Goal: Task Accomplishment & Management: Use online tool/utility

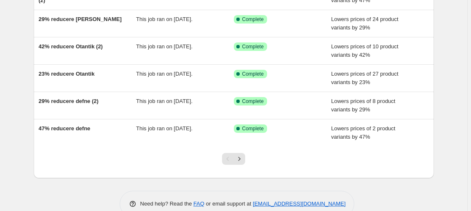
scroll to position [222, 0]
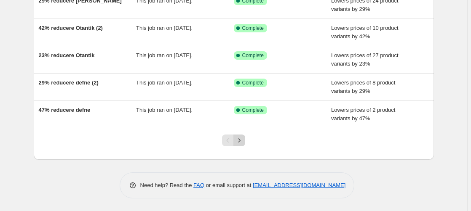
click at [241, 140] on icon "Next" at bounding box center [239, 140] width 8 height 8
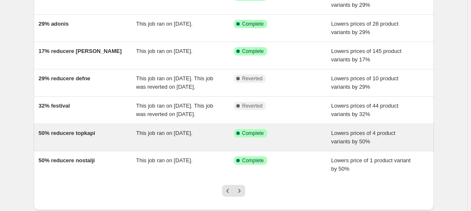
scroll to position [239, 0]
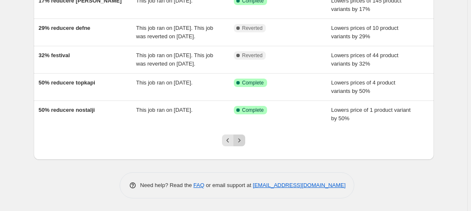
click at [242, 139] on icon "Next" at bounding box center [239, 140] width 8 height 8
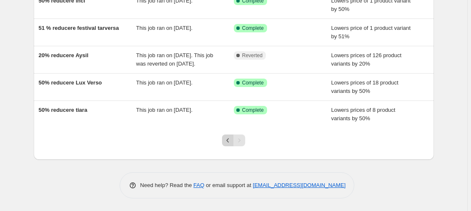
scroll to position [94, 0]
click at [229, 142] on icon "Previous" at bounding box center [228, 141] width 3 height 4
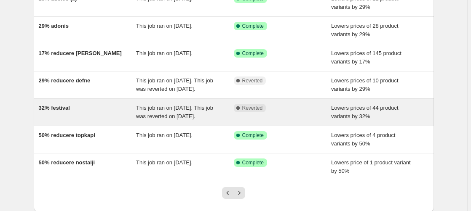
scroll to position [172, 0]
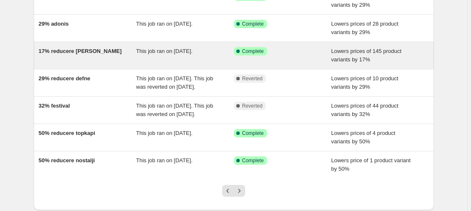
click at [70, 51] on span "17% reducere [PERSON_NAME]" at bounding box center [80, 51] width 83 height 6
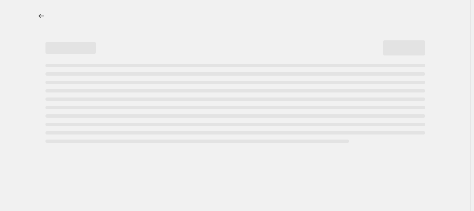
select select "percentage"
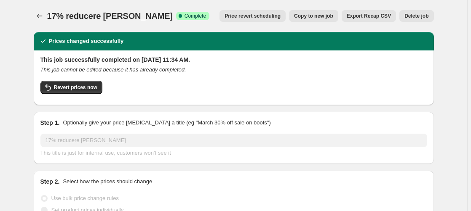
click at [260, 16] on span "Price revert scheduling" at bounding box center [253, 16] width 56 height 7
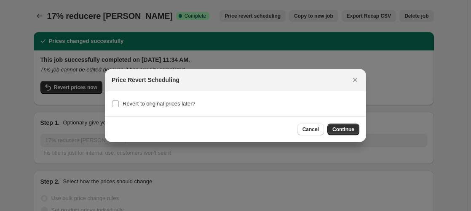
drag, startPoint x: 317, startPoint y: 128, endPoint x: 256, endPoint y: 112, distance: 63.6
click at [317, 128] on span "Cancel" at bounding box center [310, 129] width 16 height 7
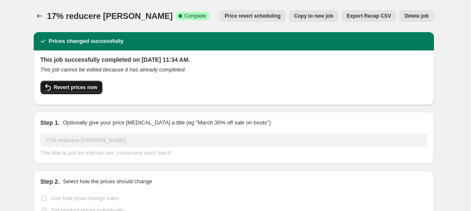
click at [82, 88] on span "Revert prices now" at bounding box center [75, 87] width 43 height 7
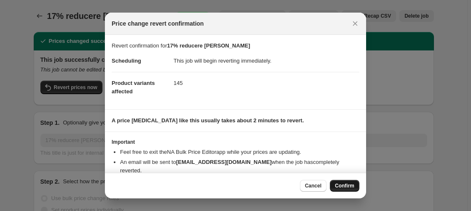
click at [342, 185] on span "Confirm" at bounding box center [344, 186] width 19 height 7
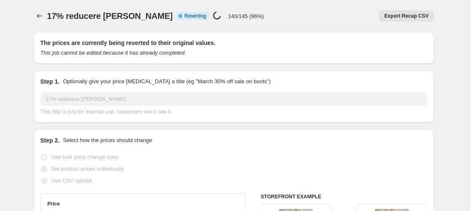
select select "percentage"
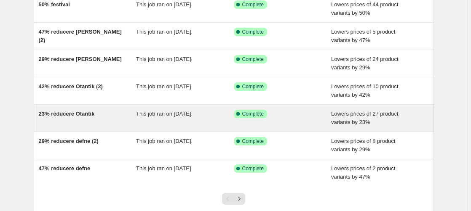
scroll to position [172, 0]
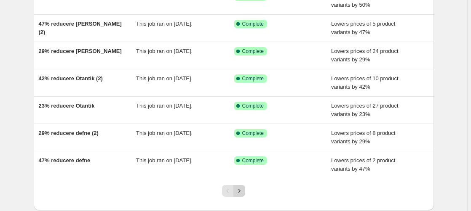
click at [239, 187] on icon "Next" at bounding box center [239, 191] width 8 height 8
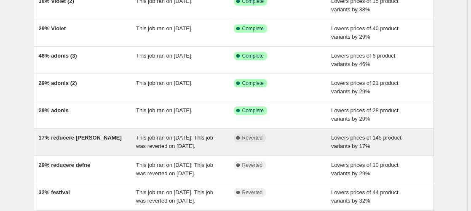
scroll to position [129, 0]
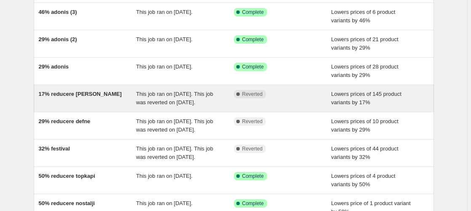
click at [81, 93] on span "17% reducere [PERSON_NAME]" at bounding box center [80, 94] width 83 height 6
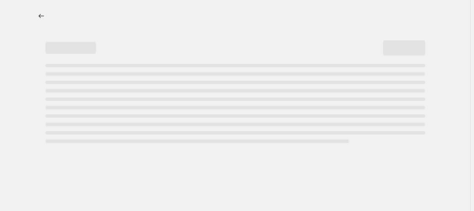
select select "percentage"
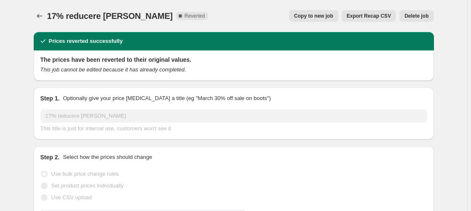
click at [323, 13] on span "Copy to new job" at bounding box center [313, 16] width 39 height 7
select select "percentage"
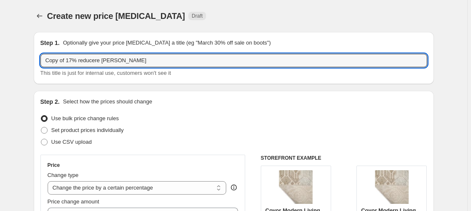
drag, startPoint x: 68, startPoint y: 61, endPoint x: 0, endPoint y: 66, distance: 68.0
click at [40, 66] on input "Copy of 17% reducere [PERSON_NAME]" at bounding box center [233, 60] width 387 height 13
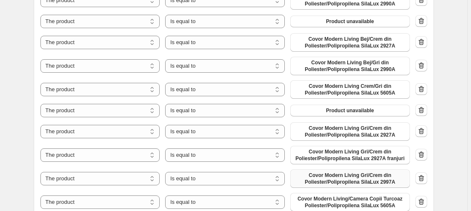
scroll to position [687, 0]
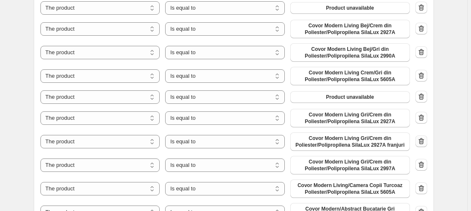
click at [424, 142] on icon "button" at bounding box center [421, 141] width 8 height 8
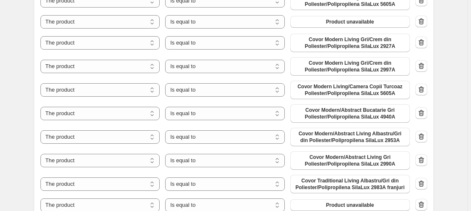
scroll to position [773, 0]
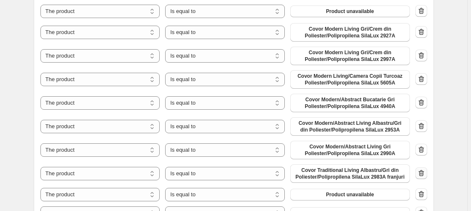
click at [423, 175] on icon "button" at bounding box center [421, 173] width 8 height 8
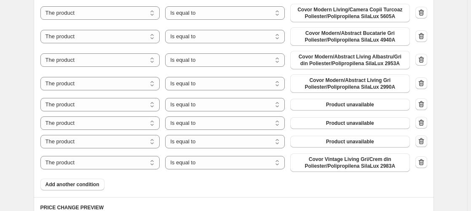
scroll to position [859, 0]
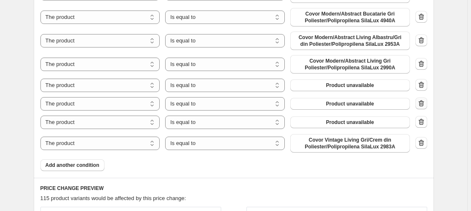
click at [423, 105] on icon "button" at bounding box center [421, 103] width 8 height 8
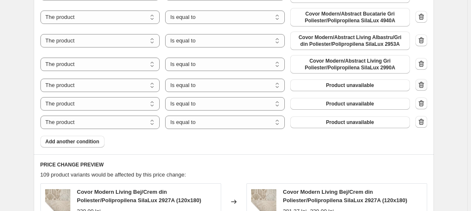
click at [422, 82] on icon "button" at bounding box center [421, 85] width 8 height 8
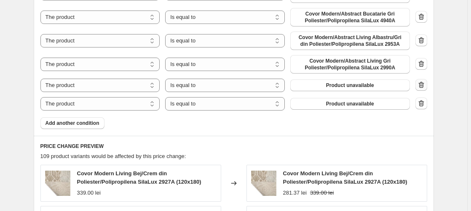
click at [423, 84] on icon "button" at bounding box center [421, 85] width 8 height 8
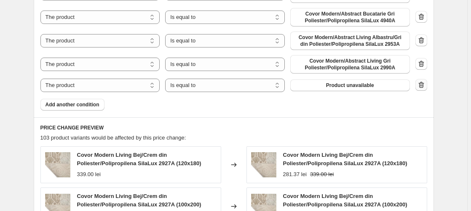
click at [424, 86] on icon "button" at bounding box center [421, 85] width 8 height 8
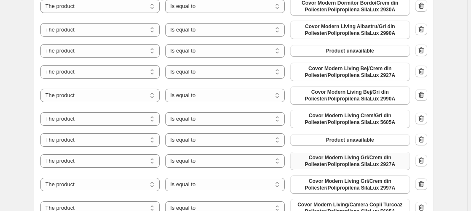
scroll to position [687, 0]
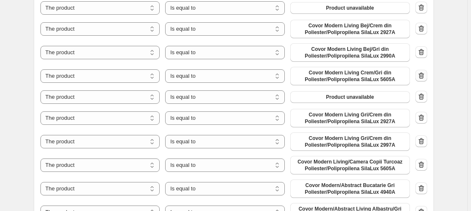
click at [423, 77] on icon "button" at bounding box center [421, 76] width 8 height 8
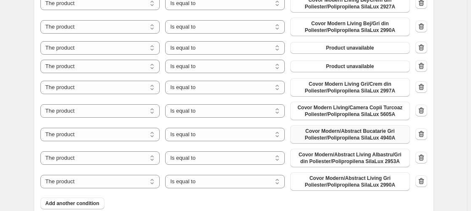
scroll to position [730, 0]
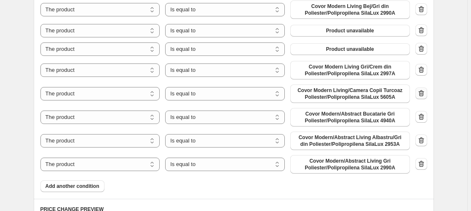
click at [421, 94] on icon "button" at bounding box center [421, 93] width 8 height 8
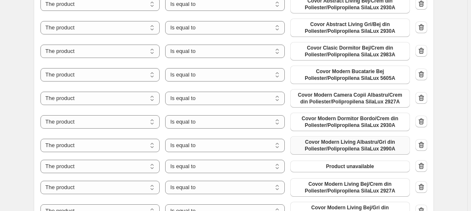
scroll to position [516, 0]
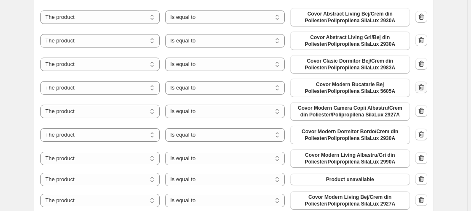
click at [421, 87] on icon "button" at bounding box center [421, 87] width 8 height 8
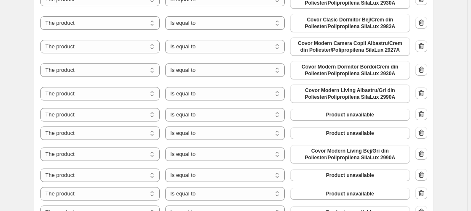
scroll to position [559, 0]
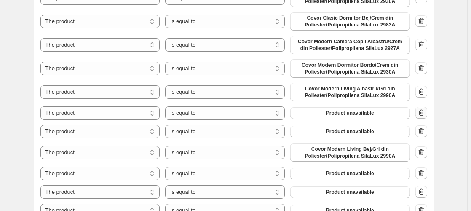
click at [422, 113] on icon "button" at bounding box center [421, 113] width 8 height 8
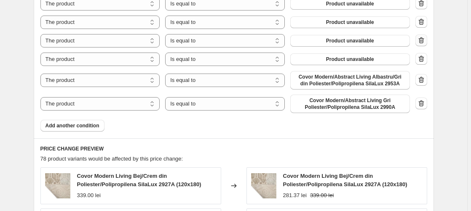
scroll to position [645, 0]
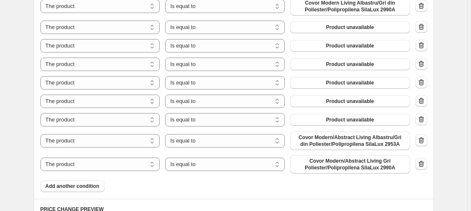
click at [424, 165] on icon "button" at bounding box center [421, 164] width 8 height 8
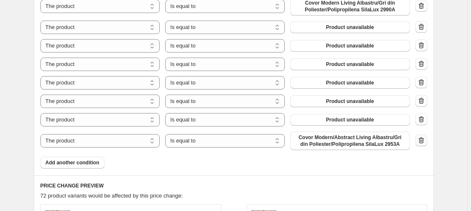
click at [422, 143] on icon "button" at bounding box center [421, 140] width 8 height 8
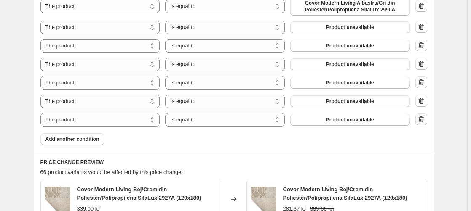
click at [422, 120] on icon "button" at bounding box center [421, 119] width 8 height 8
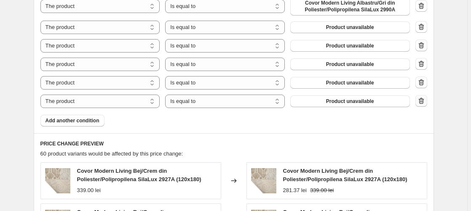
click at [421, 102] on icon "button" at bounding box center [420, 101] width 5 height 6
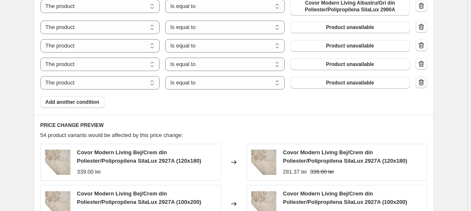
click at [423, 83] on icon "button" at bounding box center [421, 82] width 8 height 8
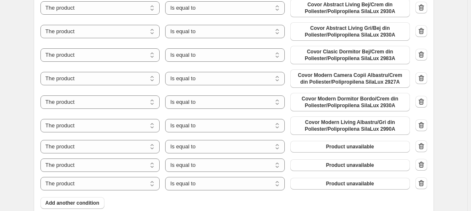
scroll to position [559, 0]
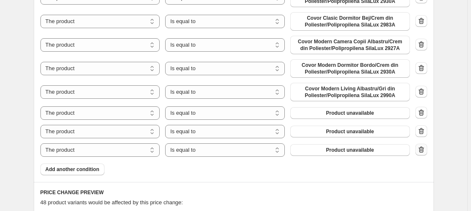
click at [423, 149] on icon "button" at bounding box center [421, 150] width 8 height 8
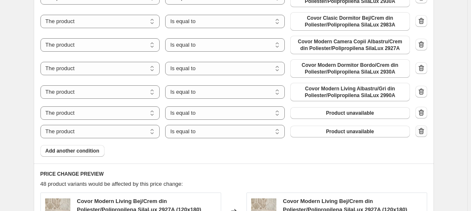
click at [423, 134] on icon "button" at bounding box center [421, 131] width 8 height 8
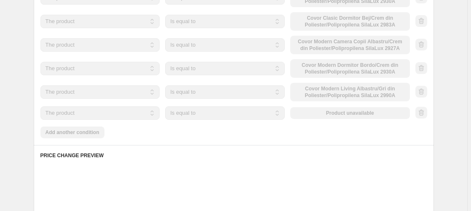
click at [423, 114] on div at bounding box center [421, 113] width 12 height 13
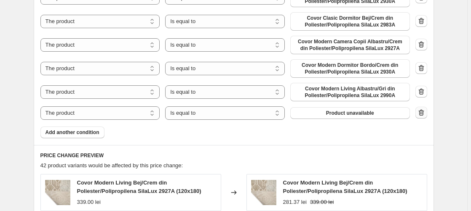
click at [422, 115] on icon "button" at bounding box center [421, 113] width 1 height 3
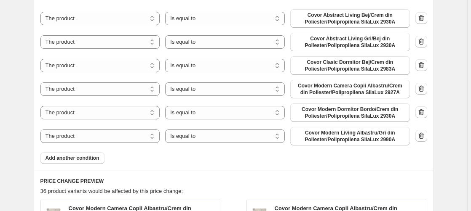
scroll to position [516, 0]
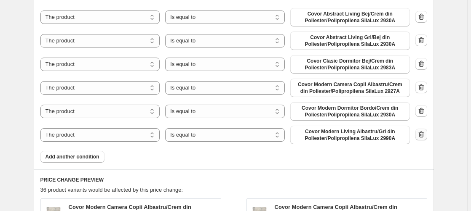
click at [424, 134] on icon "button" at bounding box center [421, 135] width 8 height 8
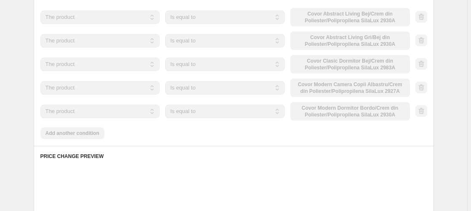
click at [423, 110] on div at bounding box center [421, 111] width 12 height 13
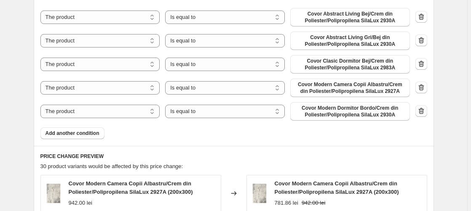
click at [422, 112] on icon "button" at bounding box center [421, 111] width 1 height 3
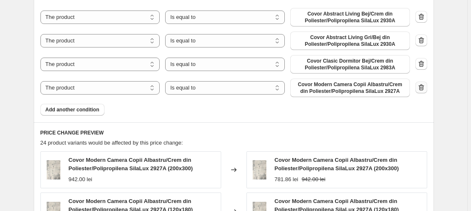
click at [422, 89] on icon "button" at bounding box center [421, 88] width 1 height 3
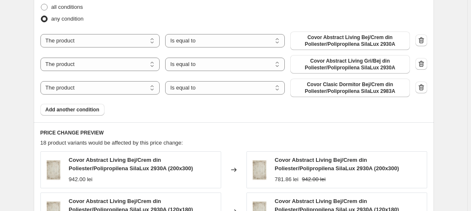
scroll to position [430, 0]
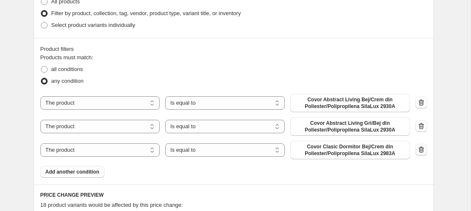
click at [422, 150] on icon "button" at bounding box center [421, 150] width 8 height 8
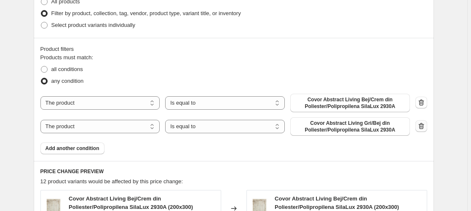
click at [424, 127] on icon "button" at bounding box center [421, 126] width 8 height 8
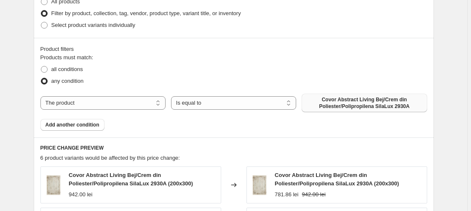
click at [358, 106] on span "Covor Abstract Living Bej/Crem din Poliester/Polipropilena SilaLux 2930A" at bounding box center [364, 102] width 115 height 13
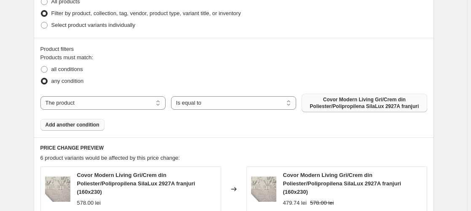
click at [69, 124] on span "Add another condition" at bounding box center [72, 125] width 54 height 7
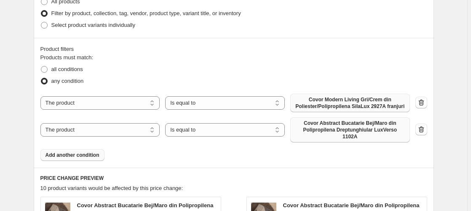
click at [341, 128] on span "Covor Abstract Bucatarie Bej/Maro din Polipropilena Dreptunghiular LuxVerso 110…" at bounding box center [350, 130] width 110 height 20
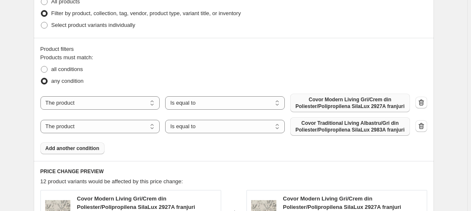
click at [97, 150] on span "Add another condition" at bounding box center [72, 148] width 54 height 7
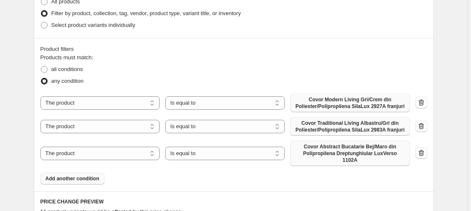
click at [347, 154] on span "Covor Abstract Bucatarie Bej/Maro din Polipropilena Dreptunghiular LuxVerso 110…" at bounding box center [350, 154] width 110 height 20
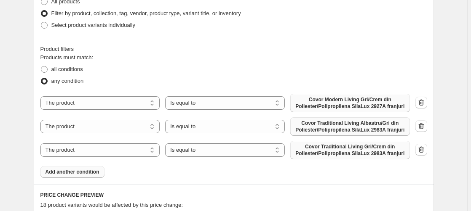
scroll to position [473, 0]
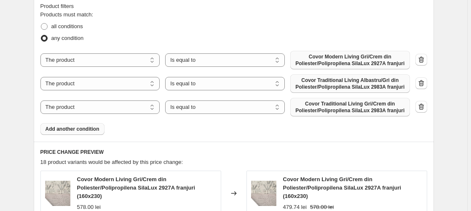
click at [79, 131] on span "Add another condition" at bounding box center [72, 129] width 54 height 7
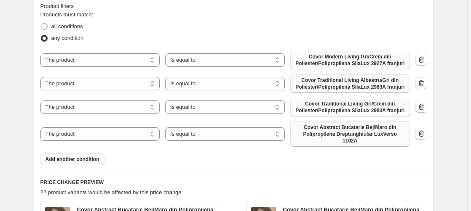
click at [330, 135] on span "Covor Abstract Bucatarie Bej/Maro din Polipropilena Dreptunghiular LuxVerso 110…" at bounding box center [350, 134] width 110 height 20
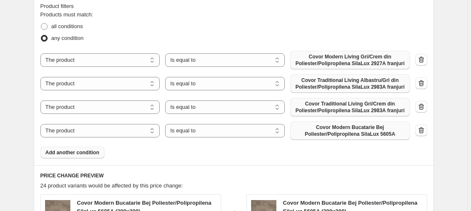
click at [80, 150] on button "Add another condition" at bounding box center [72, 153] width 64 height 12
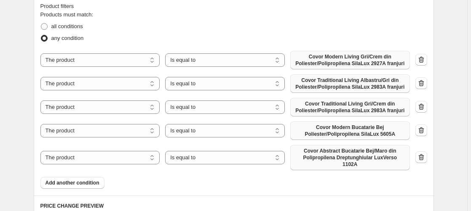
click at [361, 156] on span "Covor Abstract Bucatarie Bej/Maro din Polipropilena Dreptunghiular LuxVerso 110…" at bounding box center [350, 158] width 110 height 20
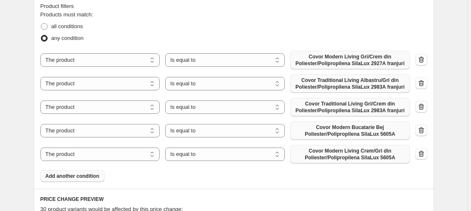
click at [71, 176] on span "Add another condition" at bounding box center [72, 176] width 54 height 7
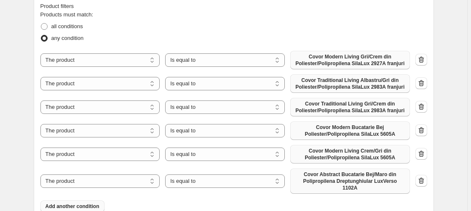
click at [380, 179] on span "Covor Abstract Bucatarie Bej/Maro din Polipropilena Dreptunghiular LuxVerso 110…" at bounding box center [350, 181] width 110 height 20
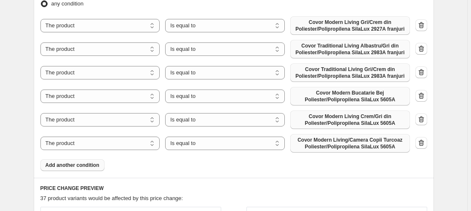
scroll to position [516, 0]
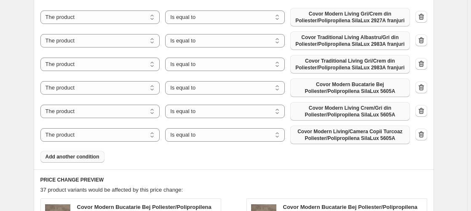
click at [84, 159] on span "Add another condition" at bounding box center [72, 157] width 54 height 7
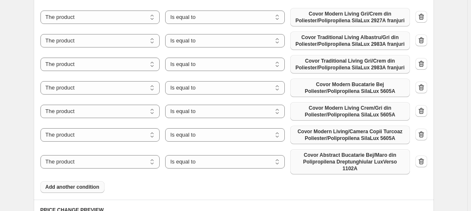
click at [346, 159] on span "Covor Abstract Bucatarie Bej/Maro din Polipropilena Dreptunghiular LuxVerso 110…" at bounding box center [350, 162] width 110 height 20
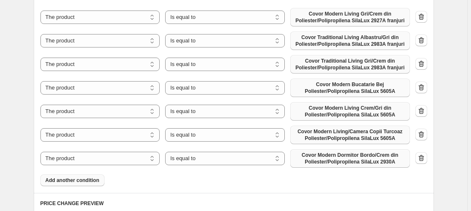
click at [76, 180] on span "Add another condition" at bounding box center [72, 180] width 54 height 7
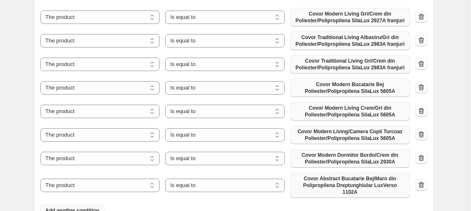
click at [366, 179] on span "Covor Abstract Bucatarie Bej/Maro din Polipropilena Dreptunghiular LuxVerso 110…" at bounding box center [350, 186] width 110 height 20
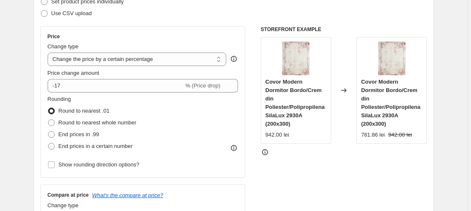
scroll to position [0, 0]
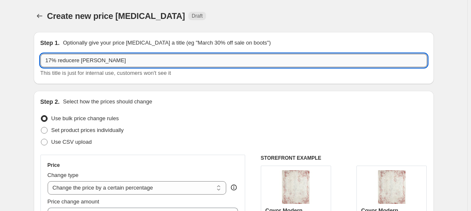
drag, startPoint x: 53, startPoint y: 60, endPoint x: 21, endPoint y: 64, distance: 32.3
click at [40, 64] on input "17% reducere [PERSON_NAME]" at bounding box center [233, 60] width 387 height 13
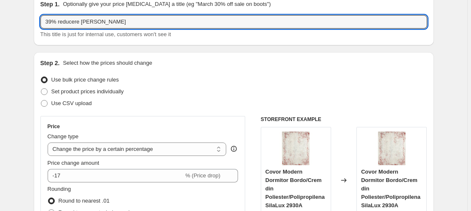
scroll to position [86, 0]
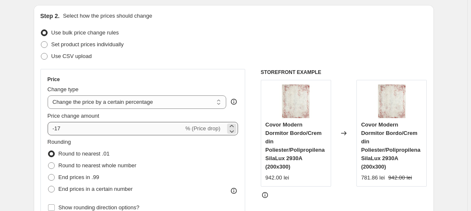
type input "39% reducere [PERSON_NAME]"
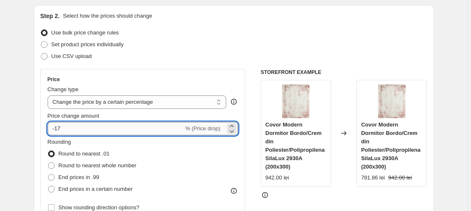
click at [64, 129] on input "-17" at bounding box center [116, 128] width 136 height 13
type input "-1"
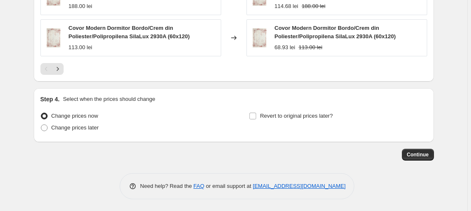
scroll to position [909, 0]
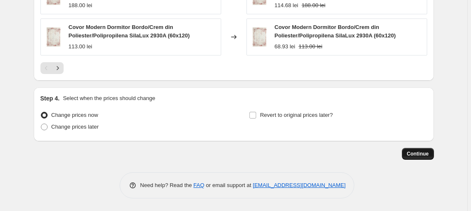
click at [422, 152] on span "Continue" at bounding box center [418, 154] width 22 height 7
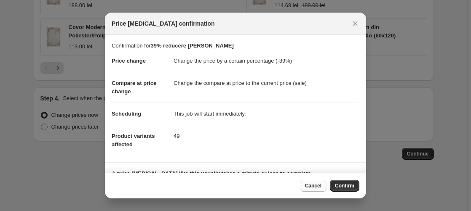
click at [312, 187] on span "Cancel" at bounding box center [313, 186] width 16 height 7
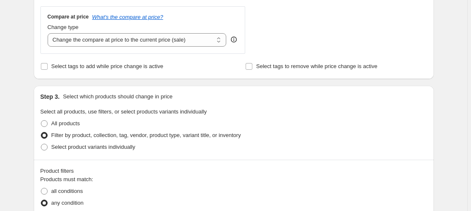
scroll to position [136, 0]
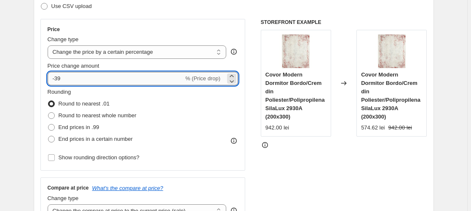
drag, startPoint x: 64, startPoint y: 75, endPoint x: 72, endPoint y: 80, distance: 10.2
click at [64, 76] on input "-39" at bounding box center [116, 78] width 136 height 13
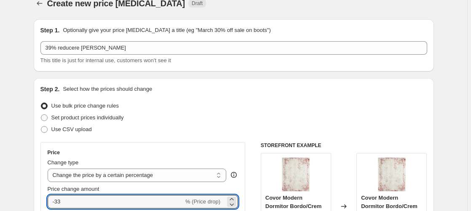
scroll to position [0, 0]
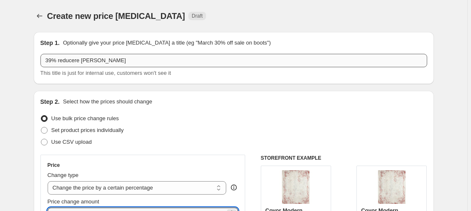
type input "-33"
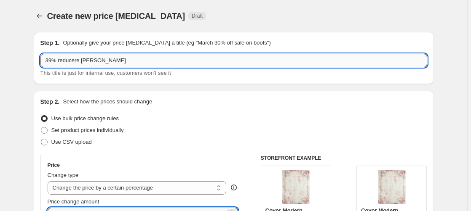
click at [52, 62] on input "39% reducere [PERSON_NAME]" at bounding box center [233, 60] width 387 height 13
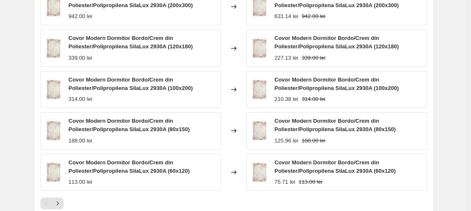
scroll to position [909, 0]
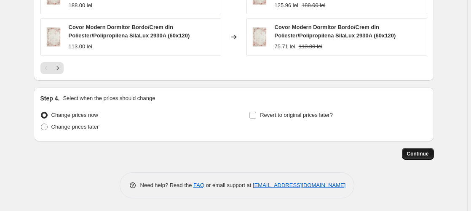
type input "33% reducere [PERSON_NAME]"
click at [426, 156] on span "Continue" at bounding box center [418, 154] width 22 height 7
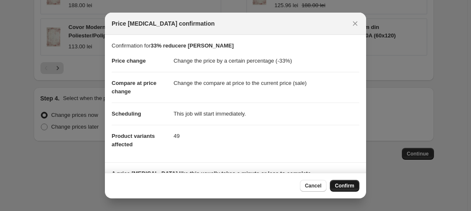
click at [345, 182] on button "Confirm" at bounding box center [344, 186] width 29 height 12
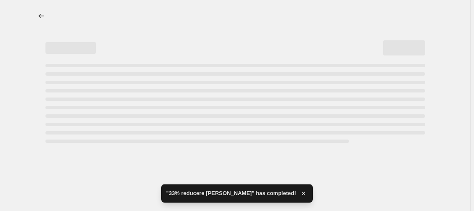
select select "percentage"
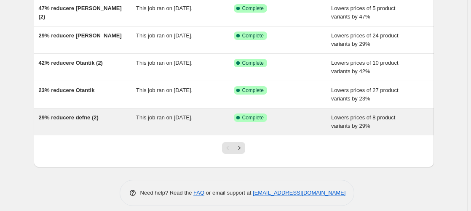
scroll to position [222, 0]
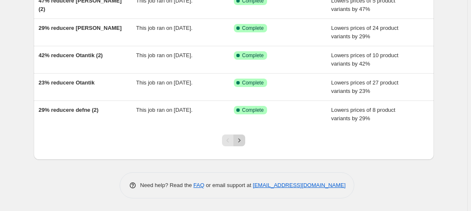
click at [241, 140] on icon "Next" at bounding box center [239, 140] width 8 height 8
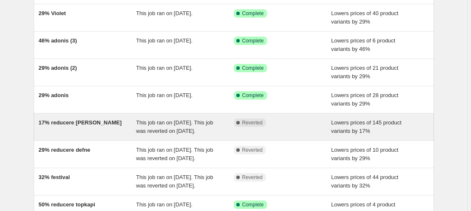
scroll to position [129, 0]
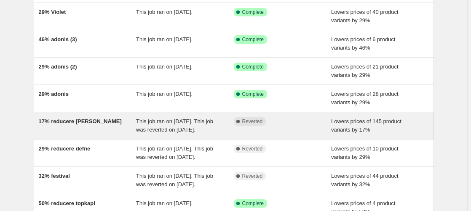
click at [75, 121] on span "17% reducere [PERSON_NAME]" at bounding box center [80, 121] width 83 height 6
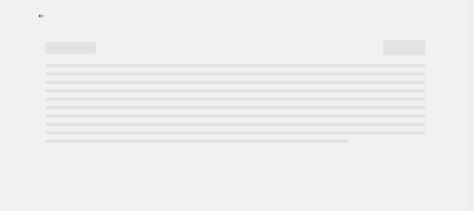
select select "percentage"
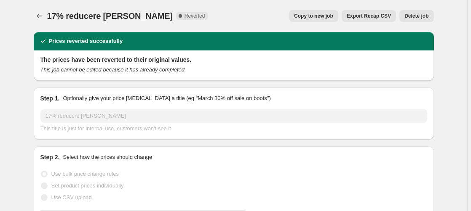
click at [329, 11] on button "Copy to new job" at bounding box center [313, 16] width 49 height 12
select select "percentage"
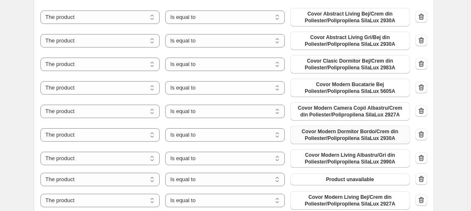
scroll to position [602, 0]
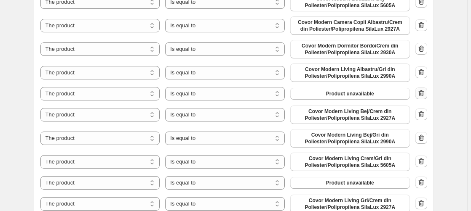
click at [421, 94] on icon "button" at bounding box center [421, 93] width 8 height 8
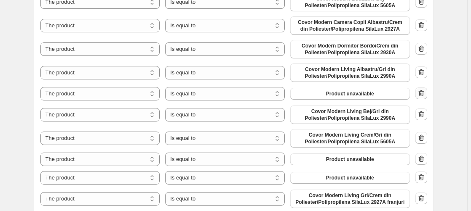
click at [423, 92] on icon "button" at bounding box center [421, 93] width 8 height 8
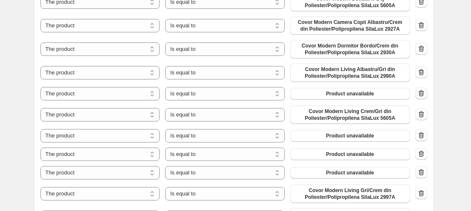
click at [424, 92] on icon "button" at bounding box center [421, 93] width 8 height 8
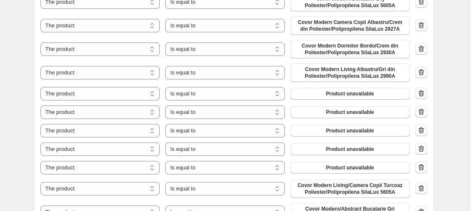
click at [424, 94] on icon "button" at bounding box center [421, 93] width 8 height 8
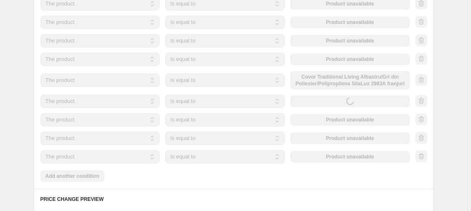
scroll to position [730, 0]
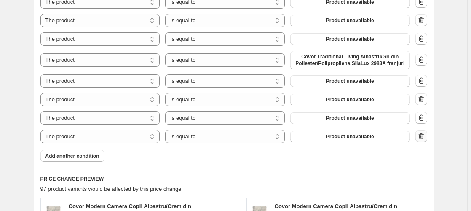
click at [423, 135] on icon "button" at bounding box center [421, 136] width 8 height 8
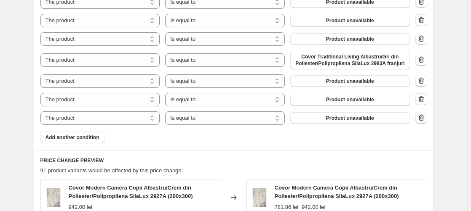
click at [422, 120] on icon "button" at bounding box center [421, 118] width 8 height 8
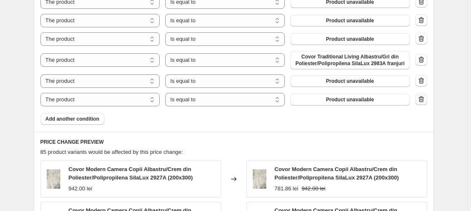
click at [424, 102] on icon "button" at bounding box center [421, 99] width 8 height 8
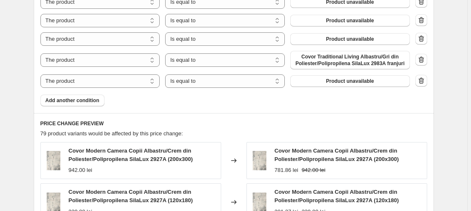
click at [421, 83] on icon "button" at bounding box center [420, 81] width 5 height 6
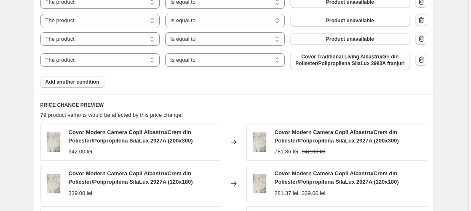
click at [423, 59] on icon "button" at bounding box center [421, 60] width 8 height 8
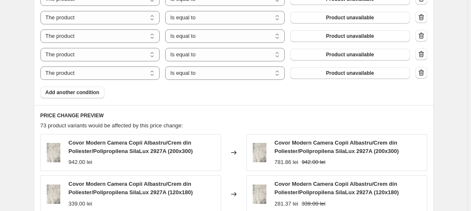
scroll to position [687, 0]
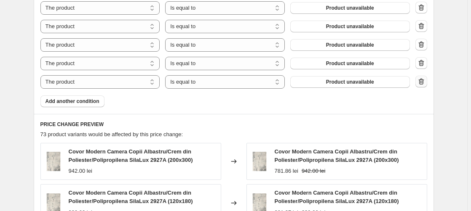
click at [421, 83] on icon "button" at bounding box center [420, 81] width 5 height 6
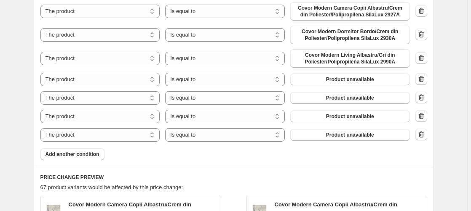
scroll to position [602, 0]
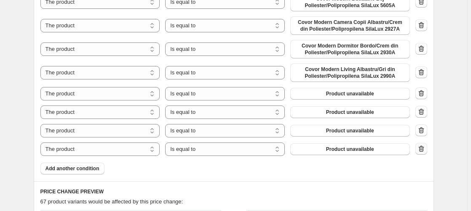
click at [424, 151] on icon "button" at bounding box center [421, 149] width 8 height 8
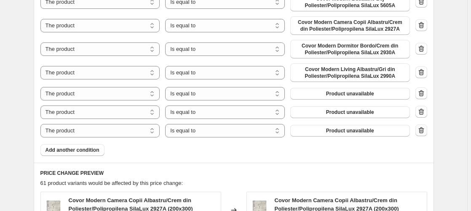
click at [423, 132] on icon "button" at bounding box center [421, 130] width 8 height 8
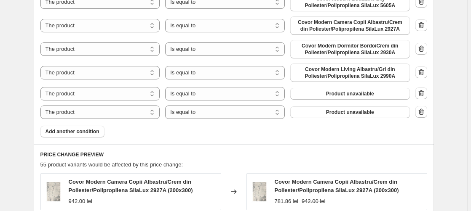
click at [422, 113] on icon "button" at bounding box center [421, 112] width 8 height 8
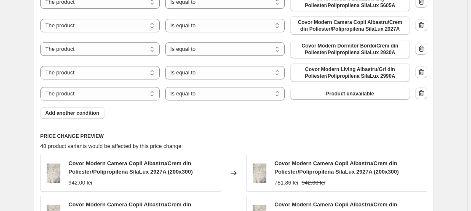
click at [421, 96] on icon "button" at bounding box center [421, 93] width 8 height 8
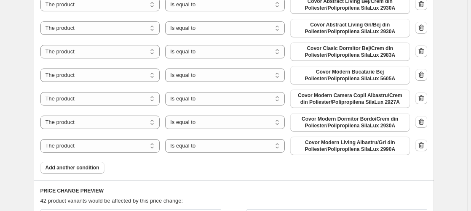
scroll to position [559, 0]
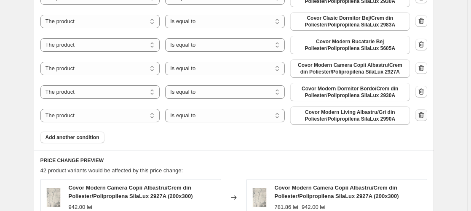
click at [423, 114] on icon "button" at bounding box center [421, 115] width 8 height 8
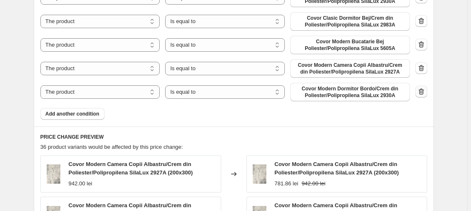
click at [422, 93] on icon "button" at bounding box center [421, 92] width 1 height 3
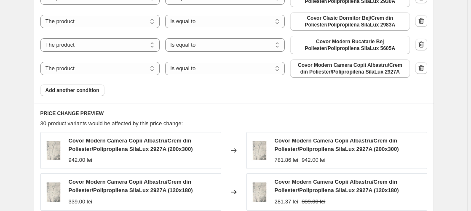
click at [422, 69] on icon "button" at bounding box center [421, 68] width 8 height 8
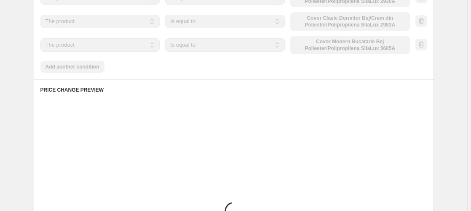
scroll to position [516, 0]
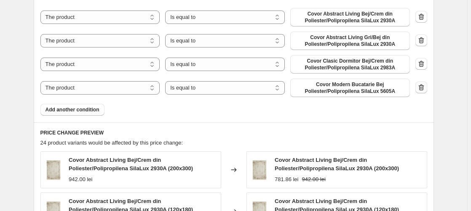
click at [420, 89] on icon "button" at bounding box center [421, 87] width 8 height 8
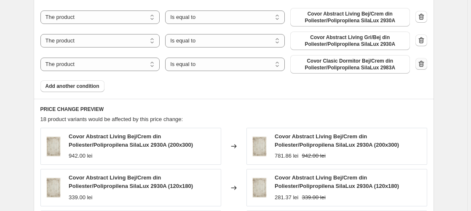
click at [423, 66] on icon "button" at bounding box center [421, 64] width 8 height 8
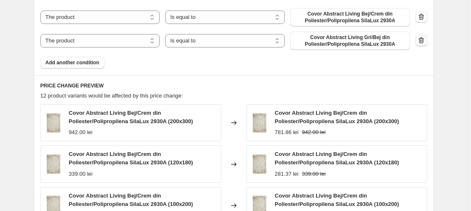
click at [423, 42] on icon "button" at bounding box center [421, 40] width 8 height 8
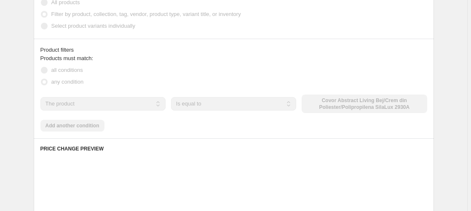
scroll to position [387, 0]
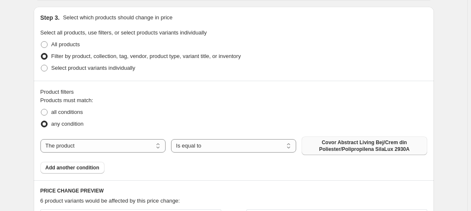
click at [383, 150] on span "Covor Abstract Living Bej/Crem din Poliester/Polipropilena SilaLux 2930A" at bounding box center [364, 145] width 115 height 13
click at [72, 168] on span "Add another condition" at bounding box center [72, 168] width 54 height 7
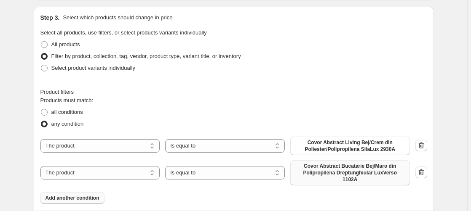
click at [368, 172] on span "Covor Abstract Bucatarie Bej/Maro din Polipropilena Dreptunghiular LuxVerso 110…" at bounding box center [350, 173] width 110 height 20
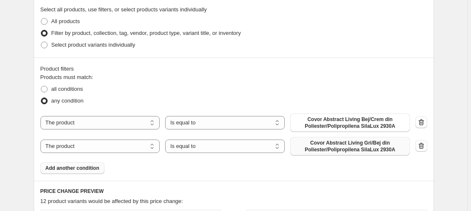
scroll to position [430, 0]
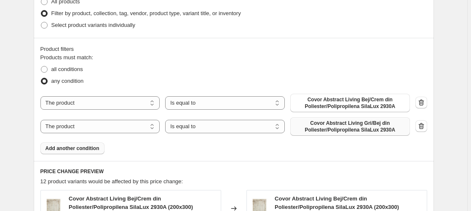
click at [76, 150] on span "Add another condition" at bounding box center [72, 148] width 54 height 7
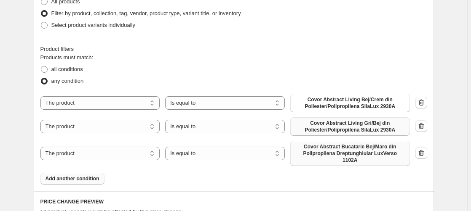
click at [358, 150] on span "Covor Abstract Bucatarie Bej/Maro din Polipropilena Dreptunghiular LuxVerso 110…" at bounding box center [350, 154] width 110 height 20
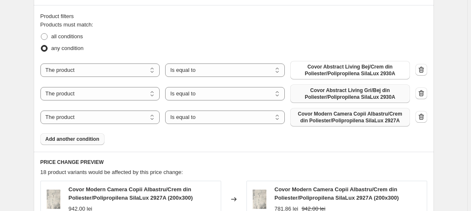
scroll to position [516, 0]
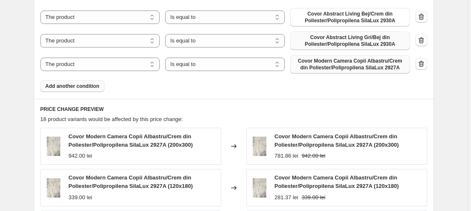
click at [62, 91] on button "Add another condition" at bounding box center [72, 86] width 64 height 12
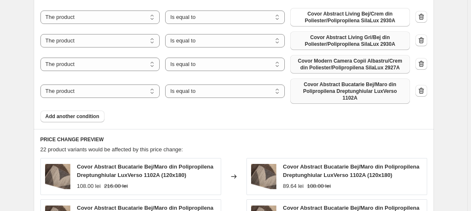
click at [347, 88] on span "Covor Abstract Bucatarie Bej/Maro din Polipropilena Dreptunghiular LuxVerso 110…" at bounding box center [350, 91] width 110 height 20
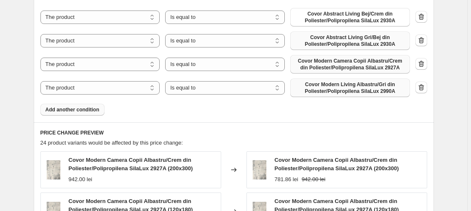
click at [72, 107] on button "Add another condition" at bounding box center [72, 110] width 64 height 12
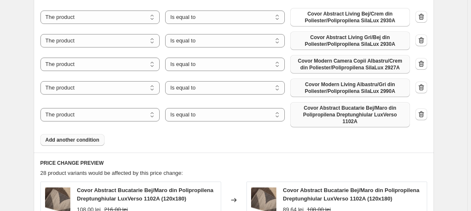
click at [351, 116] on span "Covor Abstract Bucatarie Bej/Maro din Polipropilena Dreptunghiular LuxVerso 110…" at bounding box center [350, 115] width 110 height 20
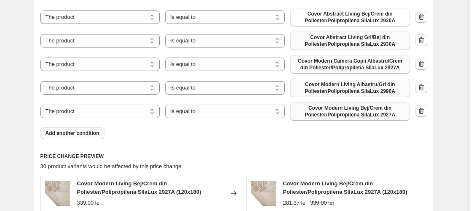
click at [84, 134] on span "Add another condition" at bounding box center [72, 133] width 54 height 7
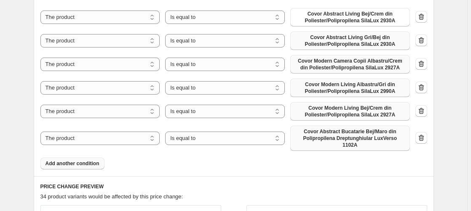
click at [350, 136] on span "Covor Abstract Bucatarie Bej/Maro din Polipropilena Dreptunghiular LuxVerso 110…" at bounding box center [350, 138] width 110 height 20
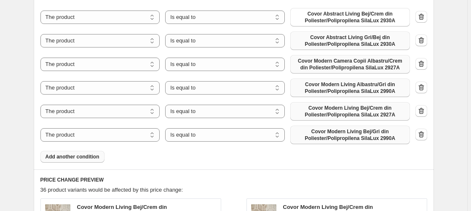
click at [87, 158] on span "Add another condition" at bounding box center [72, 157] width 54 height 7
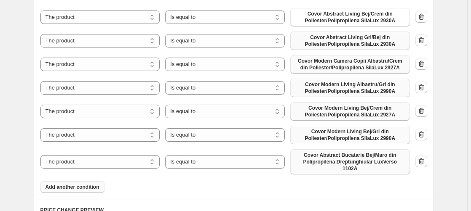
click at [342, 158] on span "Covor Abstract Bucatarie Bej/Maro din Polipropilena Dreptunghiular LuxVerso 110…" at bounding box center [350, 162] width 110 height 20
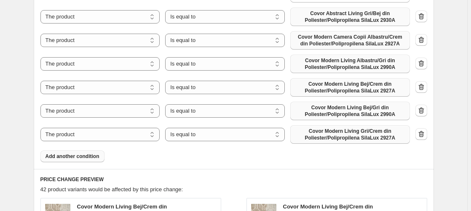
scroll to position [602, 0]
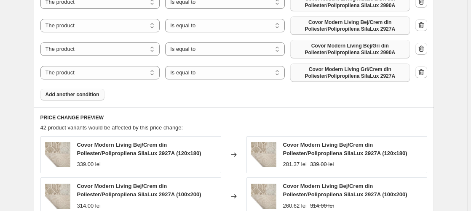
click at [67, 91] on button "Add another condition" at bounding box center [72, 95] width 64 height 12
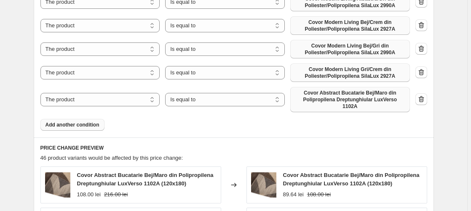
click at [327, 99] on span "Covor Abstract Bucatarie Bej/Maro din Polipropilena Dreptunghiular LuxVerso 110…" at bounding box center [350, 100] width 110 height 20
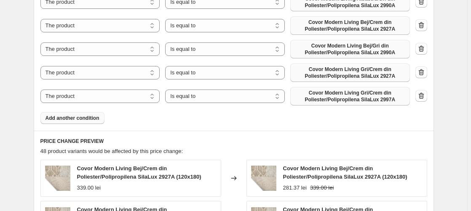
click at [79, 120] on span "Add another condition" at bounding box center [72, 118] width 54 height 7
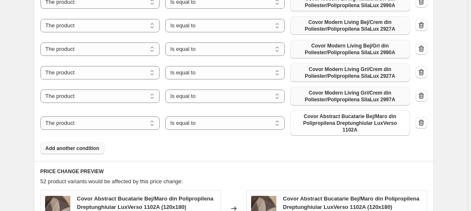
click at [350, 122] on span "Covor Abstract Bucatarie Bej/Maro din Polipropilena Dreptunghiular LuxVerso 110…" at bounding box center [350, 123] width 110 height 20
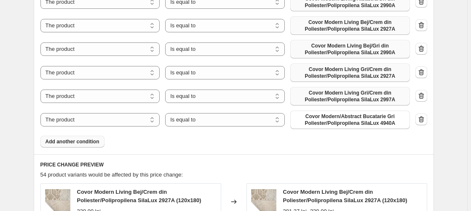
click at [79, 142] on span "Add another condition" at bounding box center [72, 142] width 54 height 7
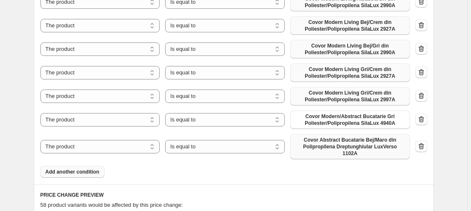
click at [351, 144] on span "Covor Abstract Bucatarie Bej/Maro din Polipropilena Dreptunghiular LuxVerso 110…" at bounding box center [350, 147] width 110 height 20
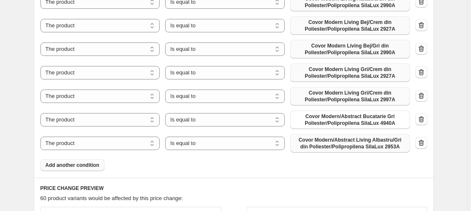
click at [77, 166] on span "Add another condition" at bounding box center [72, 165] width 54 height 7
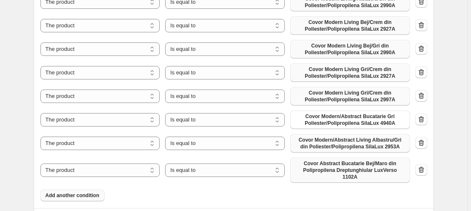
click at [367, 166] on span "Covor Abstract Bucatarie Bej/Maro din Polipropilena Dreptunghiular LuxVerso 110…" at bounding box center [350, 170] width 110 height 20
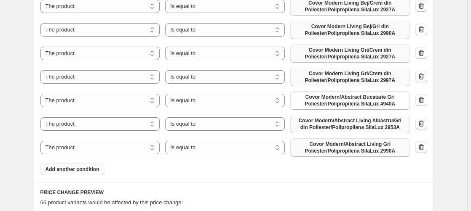
scroll to position [637, 0]
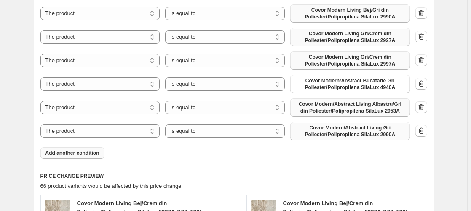
click at [86, 155] on span "Add another condition" at bounding box center [72, 153] width 54 height 7
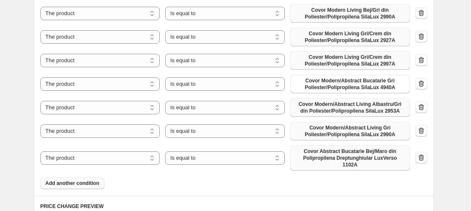
click at [379, 158] on span "Covor Abstract Bucatarie Bej/Maro din Polipropilena Dreptunghiular LuxVerso 110…" at bounding box center [350, 158] width 110 height 20
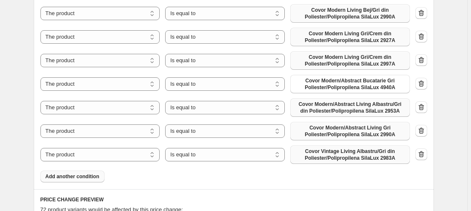
click at [85, 177] on span "Add another condition" at bounding box center [72, 177] width 54 height 7
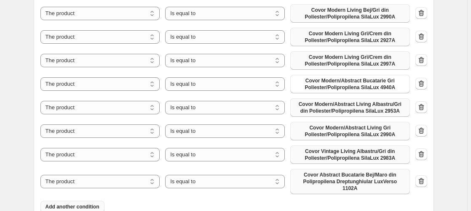
click at [363, 179] on span "Covor Abstract Bucatarie Bej/Maro din Polipropilena Dreptunghiular LuxVerso 110…" at bounding box center [350, 182] width 110 height 20
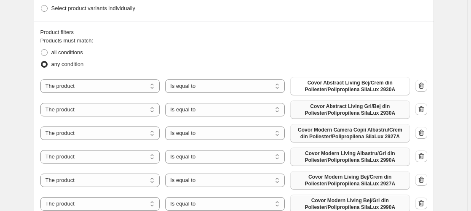
scroll to position [489, 0]
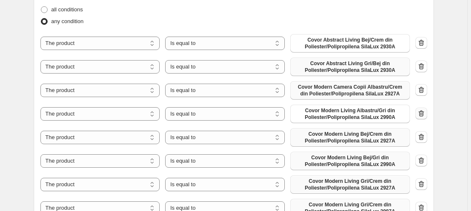
click at [423, 113] on icon "button" at bounding box center [421, 114] width 8 height 8
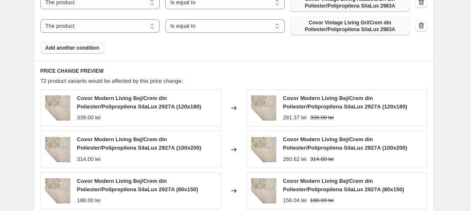
scroll to position [508, 0]
